Goal: Task Accomplishment & Management: Manage account settings

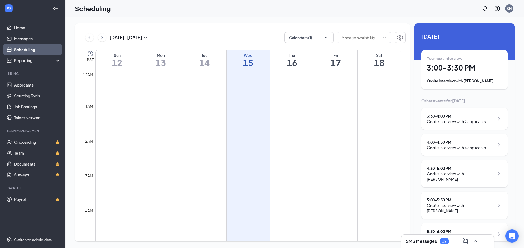
scroll to position [7, 0]
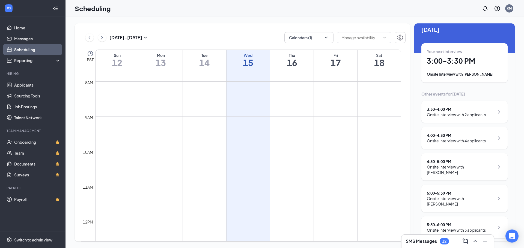
click at [435, 241] on h3 "SMS Messages" at bounding box center [421, 242] width 31 height 6
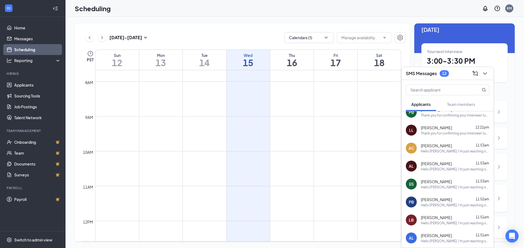
scroll to position [0, 0]
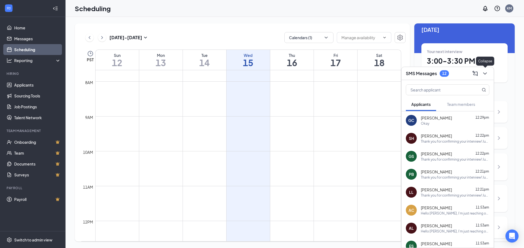
click at [485, 74] on icon "ChevronDown" at bounding box center [484, 73] width 7 height 7
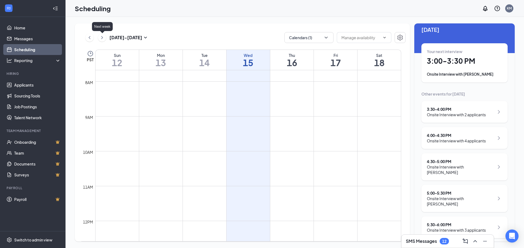
click at [102, 37] on icon "ChevronRight" at bounding box center [101, 37] width 5 height 7
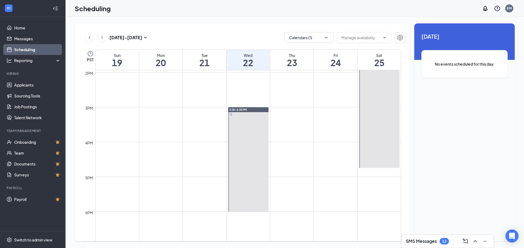
scroll to position [486, 0]
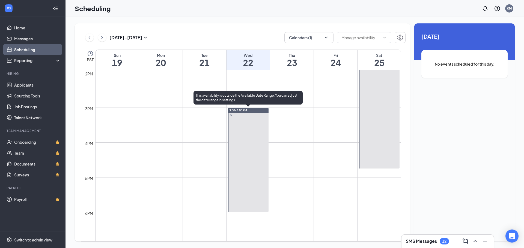
click at [243, 112] on span "3:00-6:00 PM" at bounding box center [238, 111] width 18 height 4
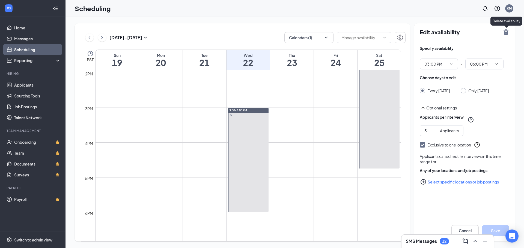
click at [505, 33] on icon "TrashOutline" at bounding box center [505, 32] width 7 height 7
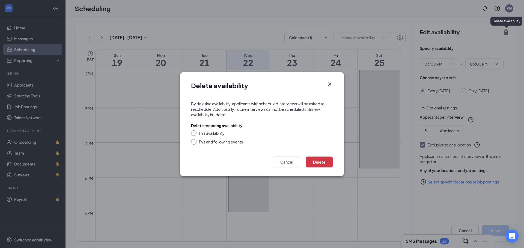
click at [206, 132] on div "This availability" at bounding box center [212, 133] width 26 height 5
click at [195, 132] on input "This availability" at bounding box center [193, 133] width 4 height 4
radio input "true"
click at [317, 162] on button "Delete" at bounding box center [318, 162] width 27 height 11
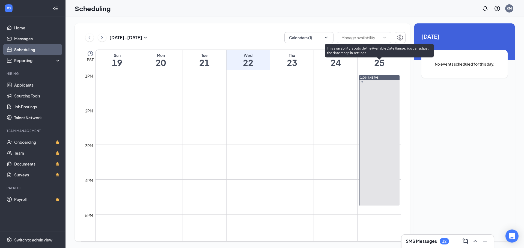
scroll to position [409, 0]
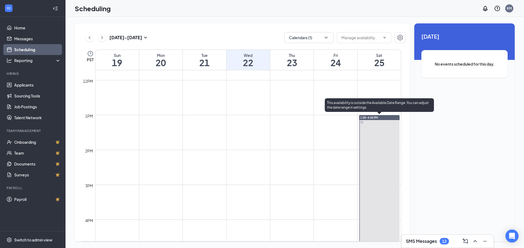
click at [377, 118] on span "1:00-4:45 PM" at bounding box center [369, 118] width 18 height 4
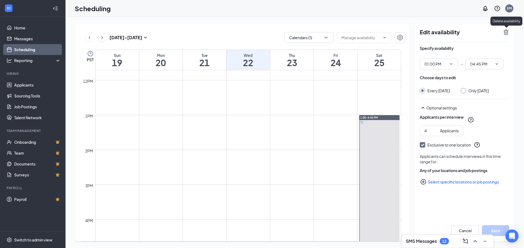
click at [505, 33] on icon "TrashOutline" at bounding box center [505, 31] width 5 height 5
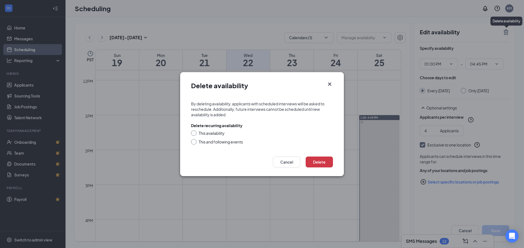
click at [204, 132] on div "This availability" at bounding box center [212, 133] width 26 height 5
click at [195, 132] on input "This availability" at bounding box center [193, 133] width 4 height 4
radio input "true"
click at [318, 167] on button "Delete" at bounding box center [318, 162] width 27 height 11
